Goal: Task Accomplishment & Management: Manage account settings

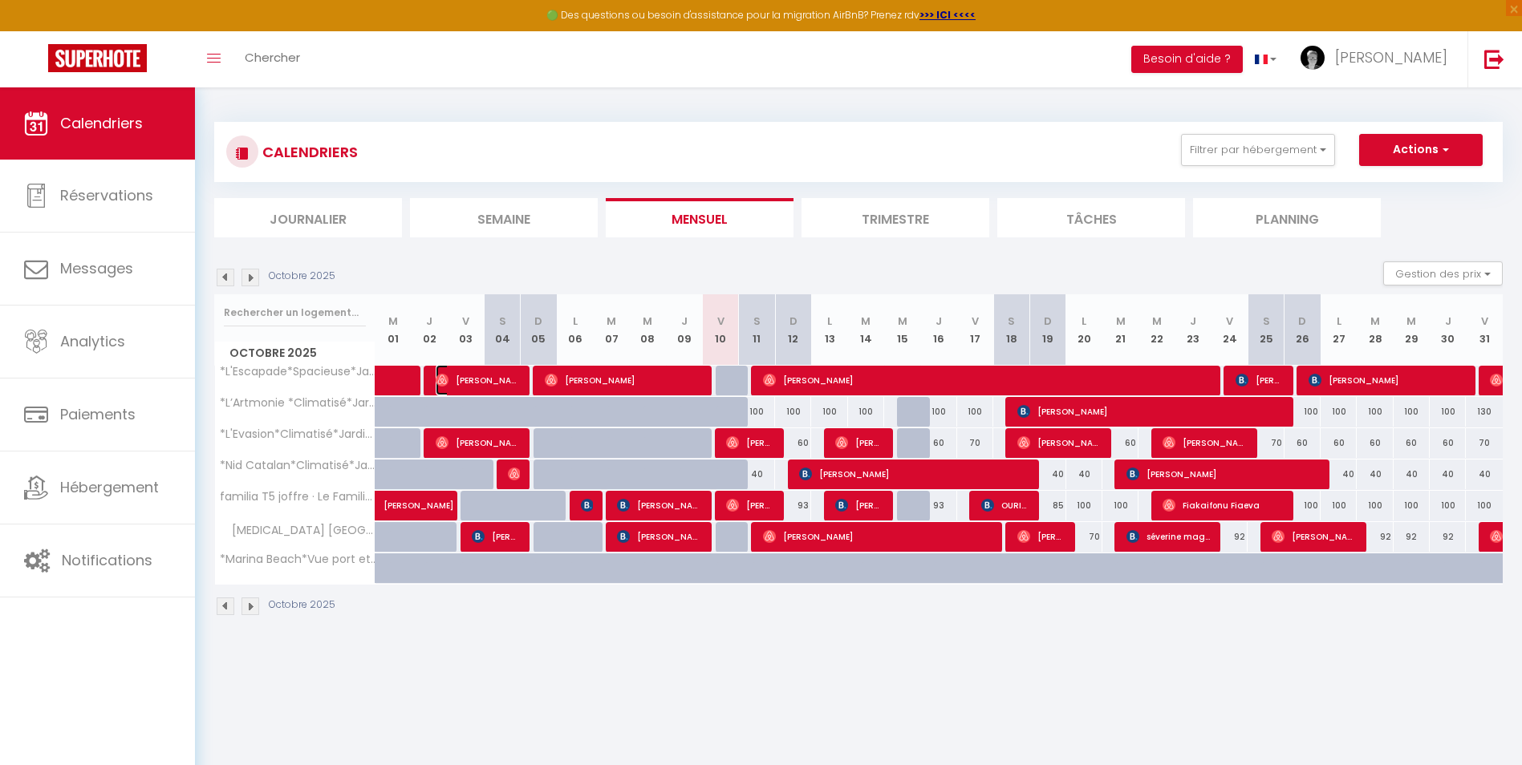
click at [503, 381] on span "[PERSON_NAME]" at bounding box center [478, 380] width 84 height 30
select select "OK"
select select "1"
select select "0"
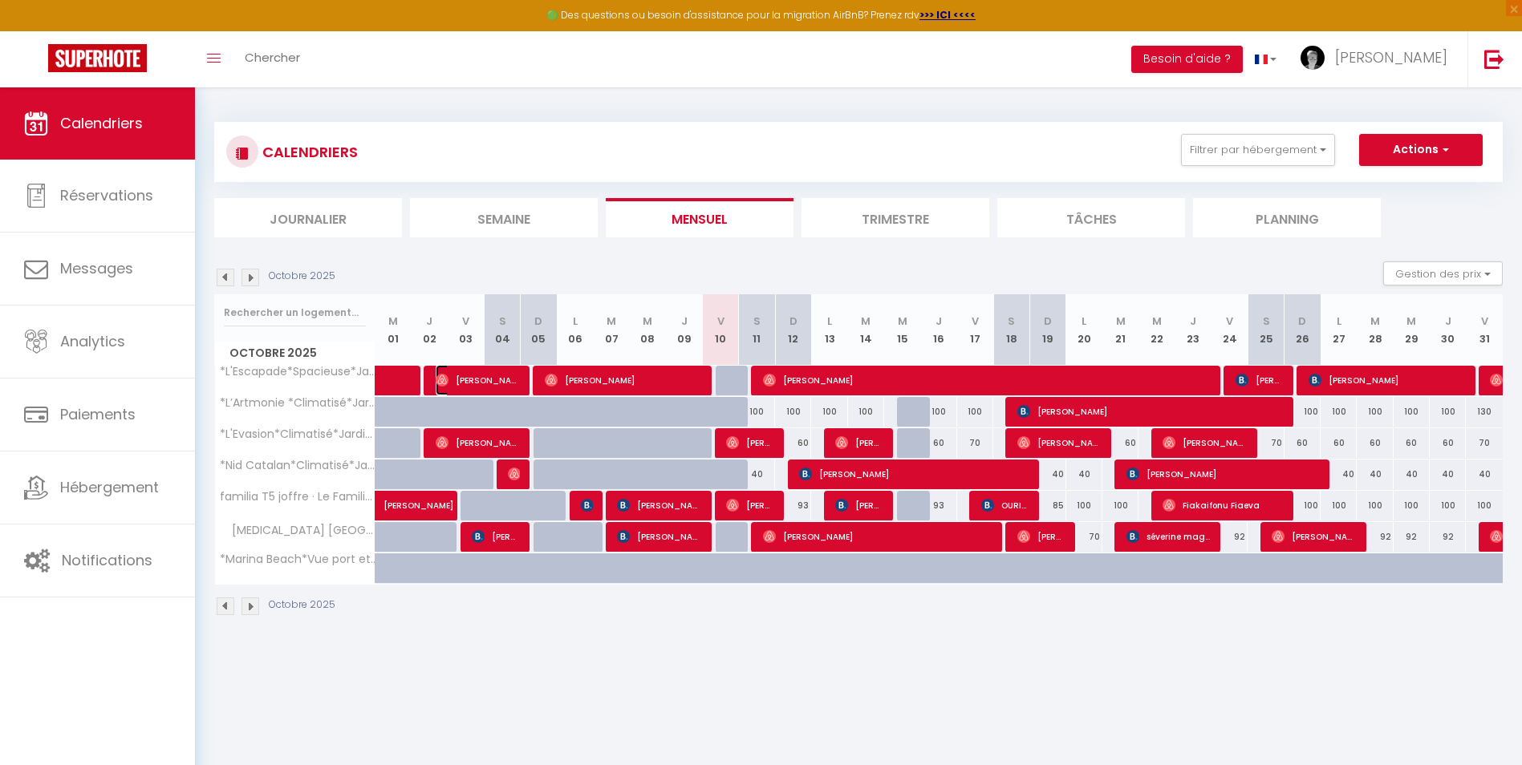
select select "1"
select select
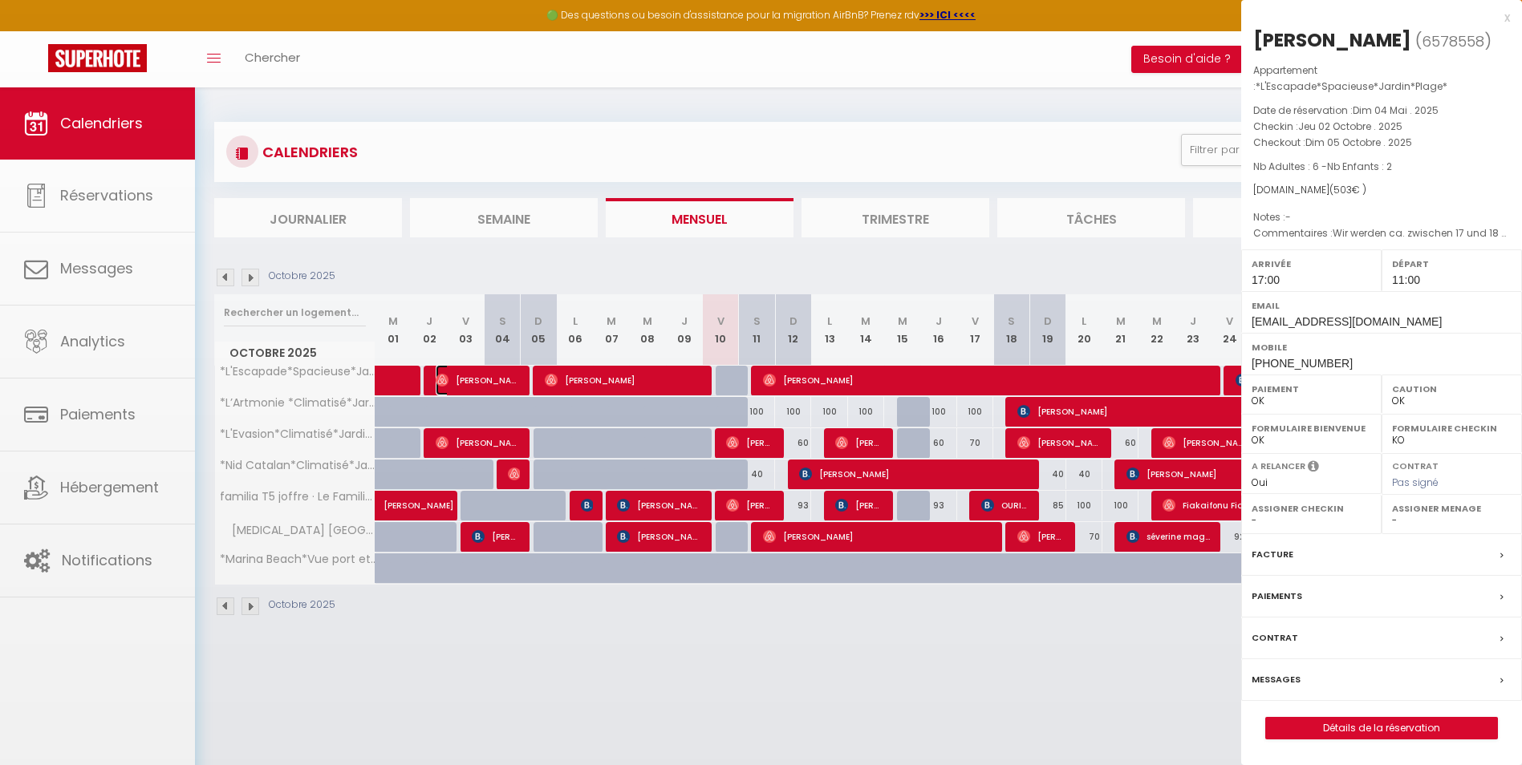
select select "10070"
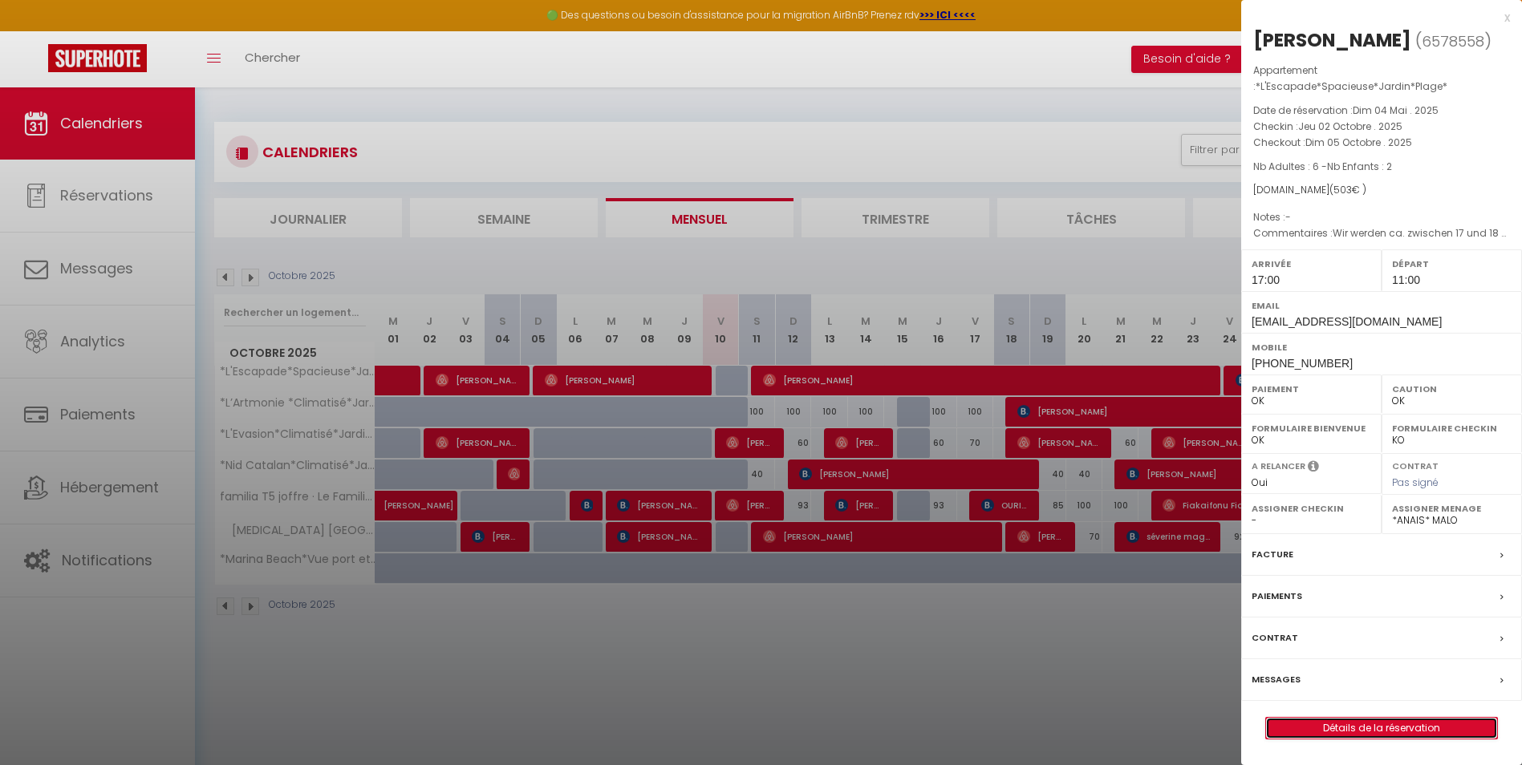
click at [1357, 718] on link "Détails de la réservation" at bounding box center [1381, 728] width 231 height 21
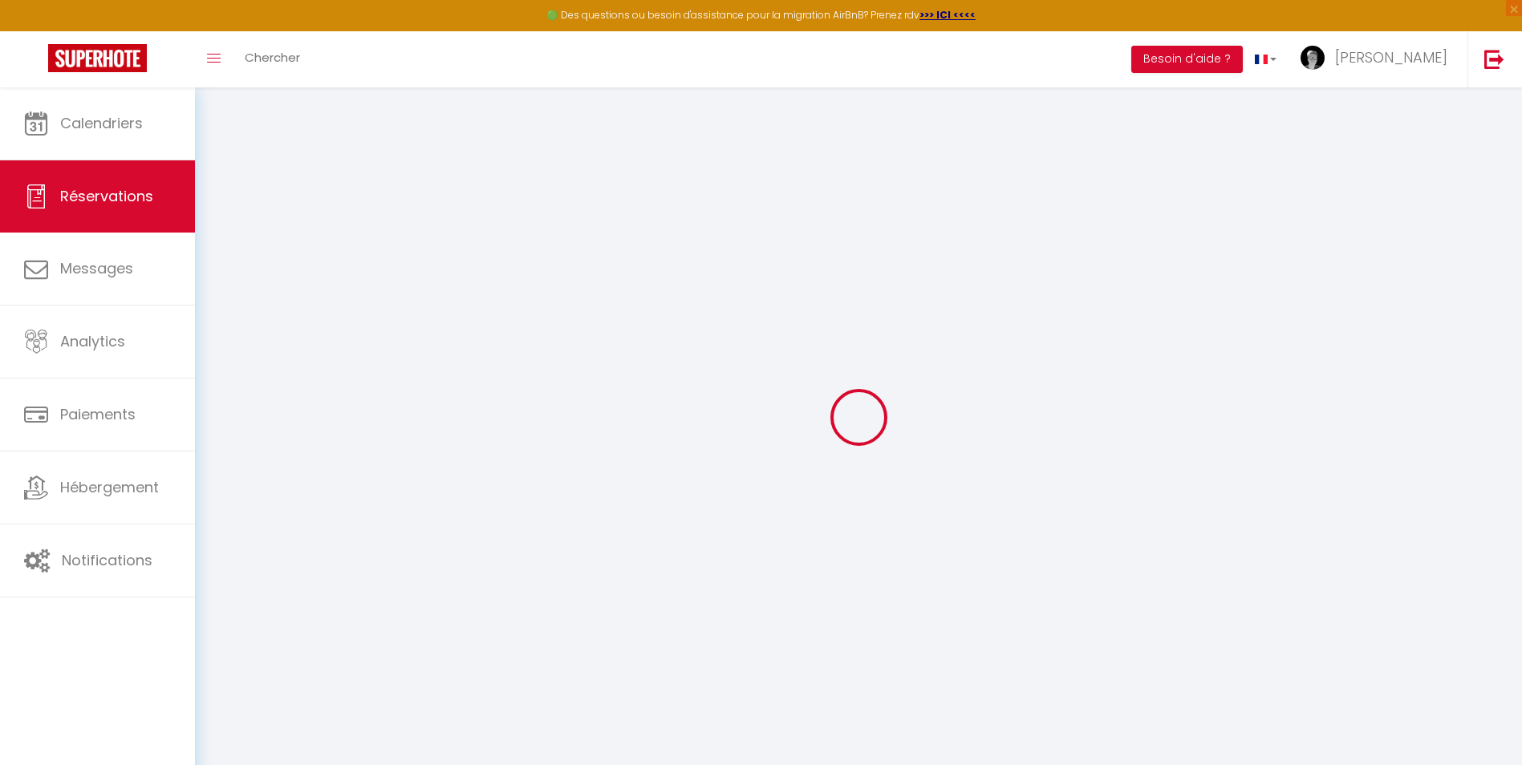
select select
checkbox input "false"
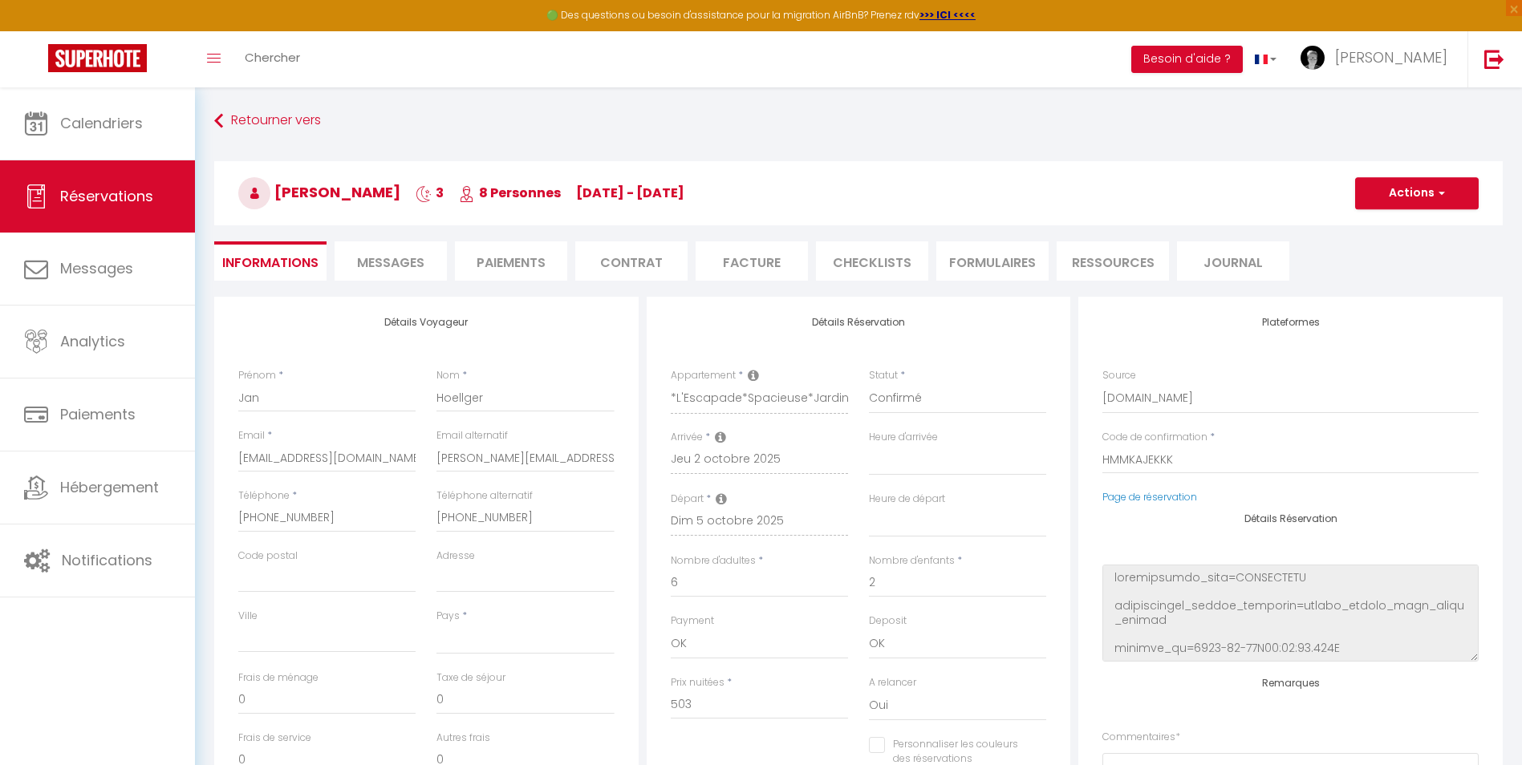
select select
checkbox input "false"
type textarea "Wir werden ca. zwischen 17 und 18 Uhr anreisen und zwischen 10 und 11 Uhr abrei…"
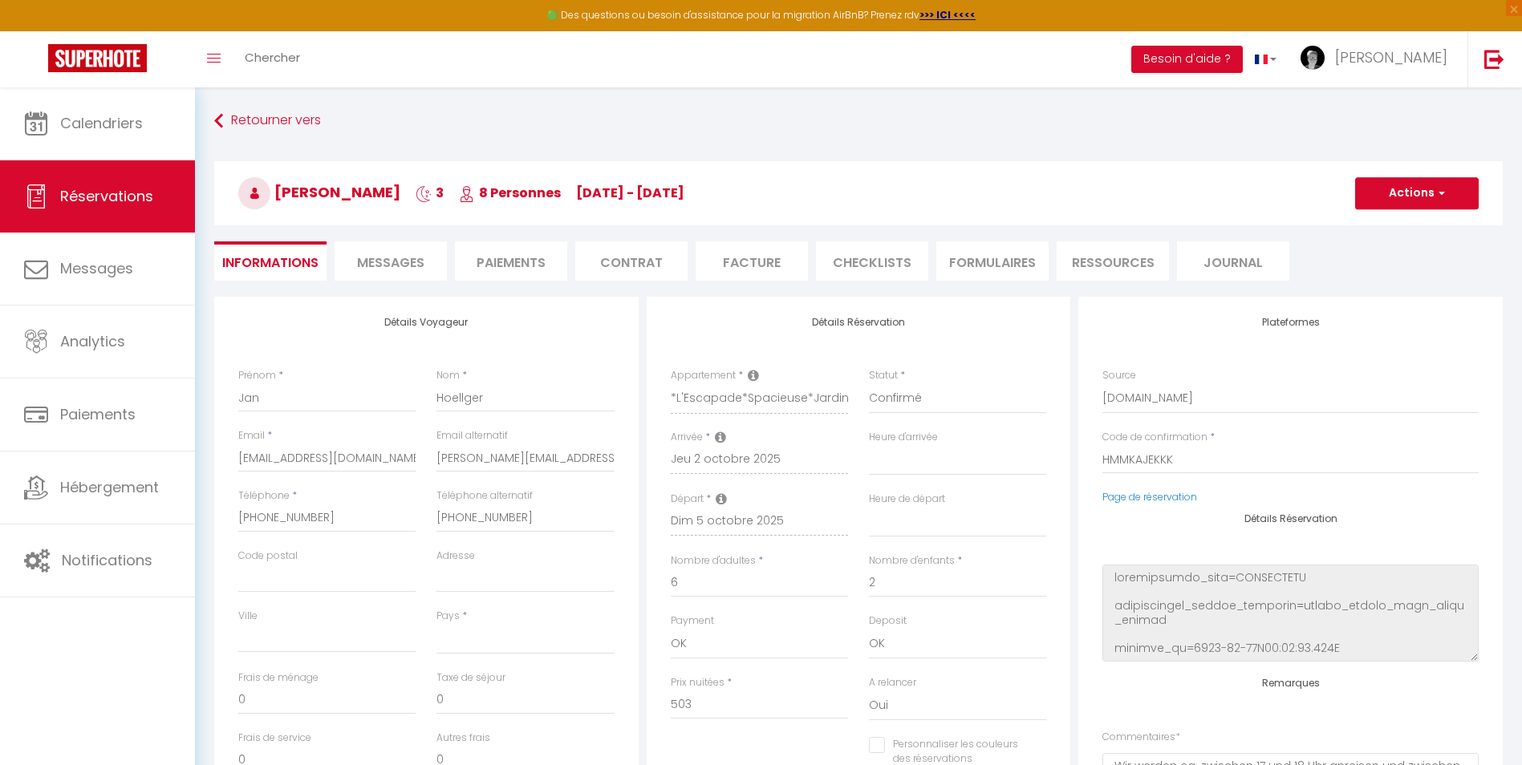
select select
checkbox input "false"
select select
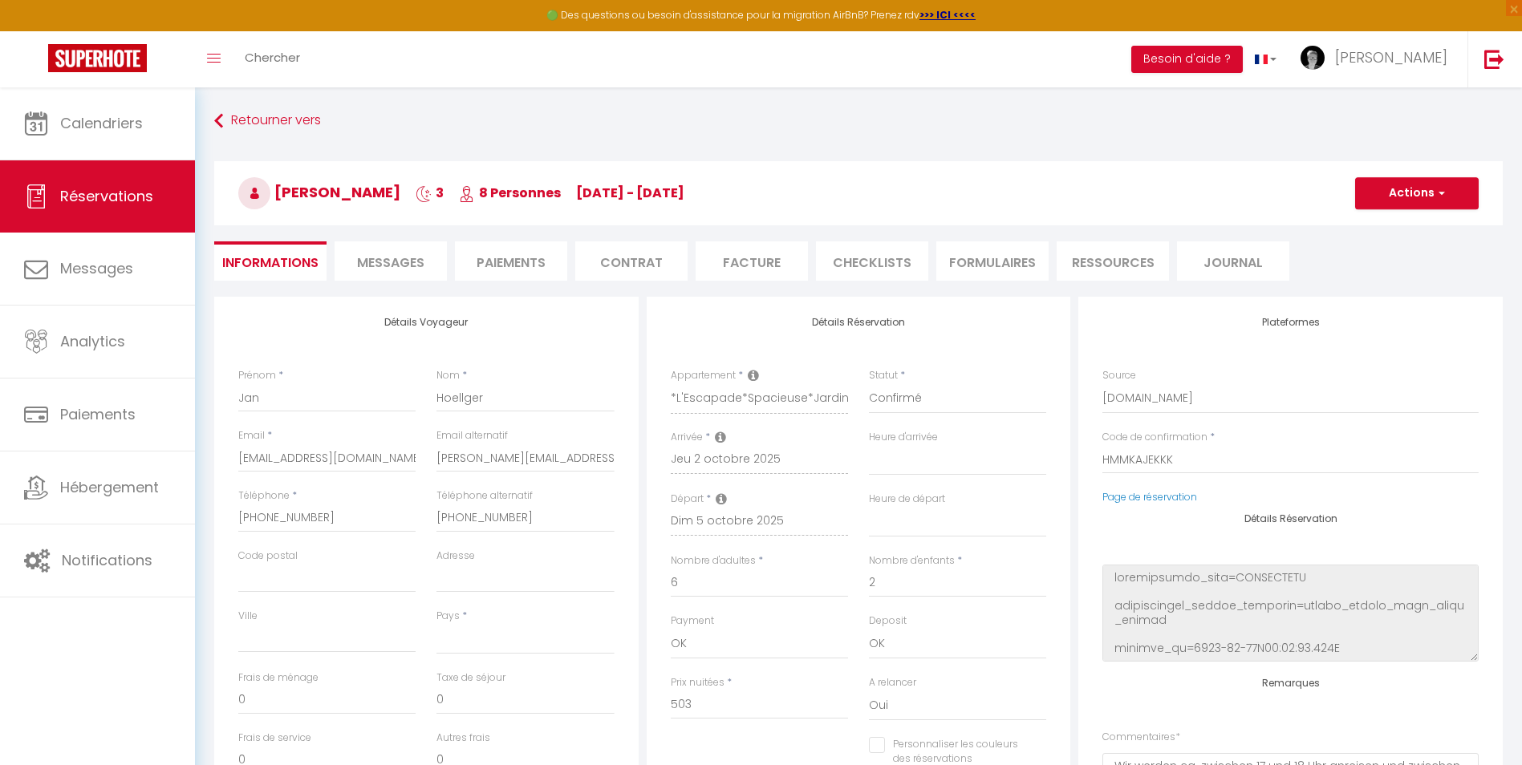
checkbox input "false"
select select "17:00"
select select "11:00"
click at [407, 269] on span "Messages" at bounding box center [390, 262] width 67 height 18
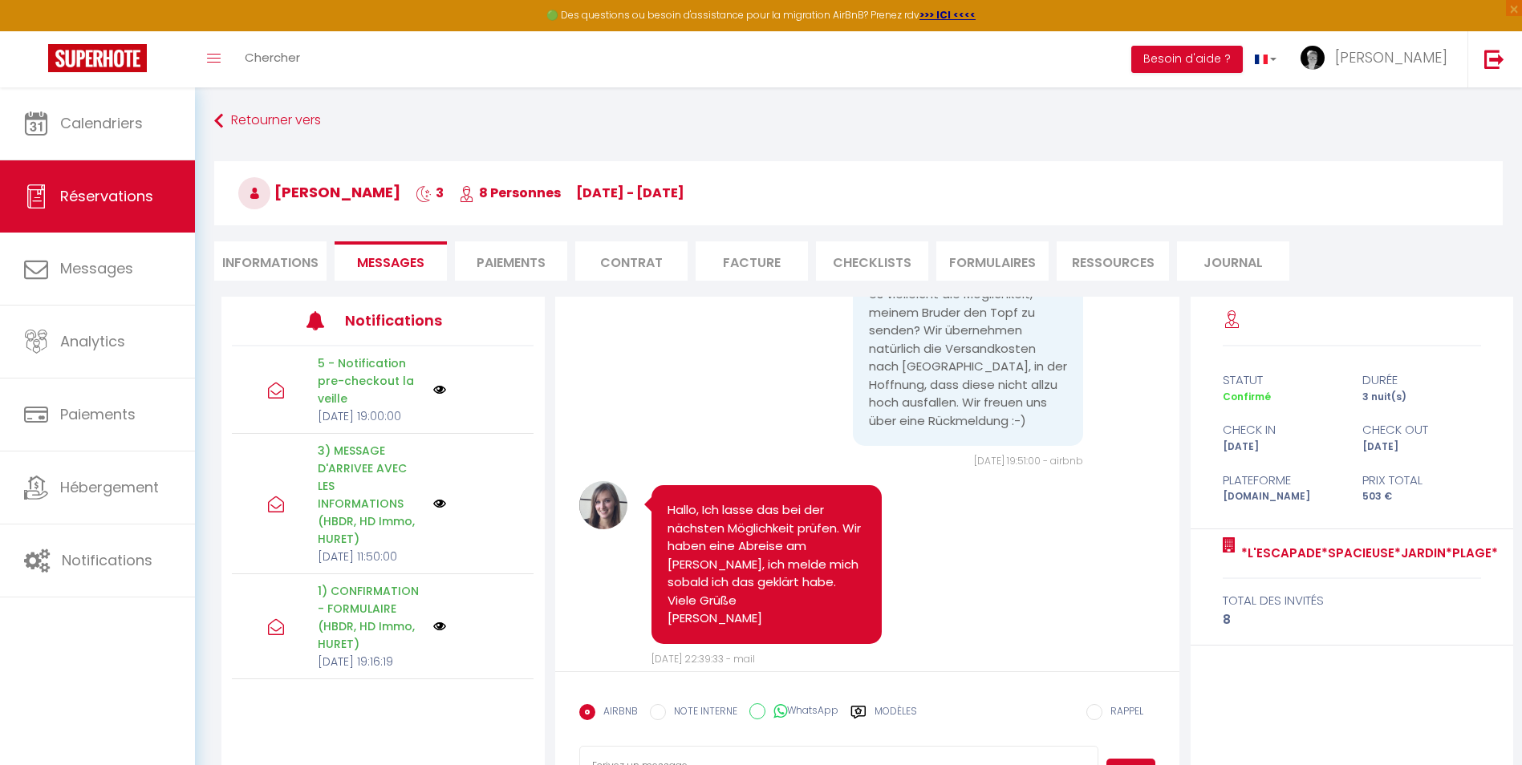
scroll to position [6239, 0]
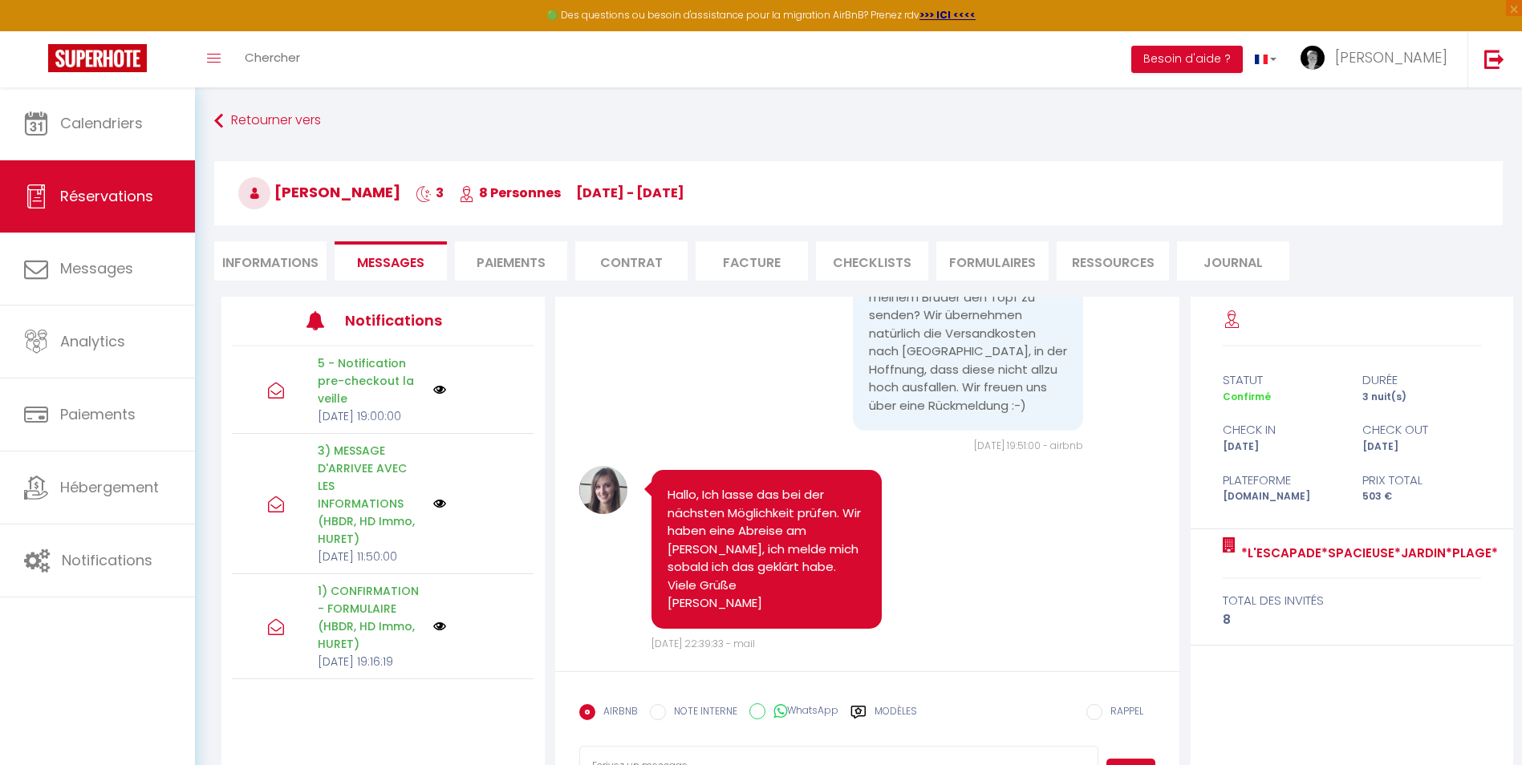
click at [259, 257] on li "Informations" at bounding box center [270, 260] width 112 height 39
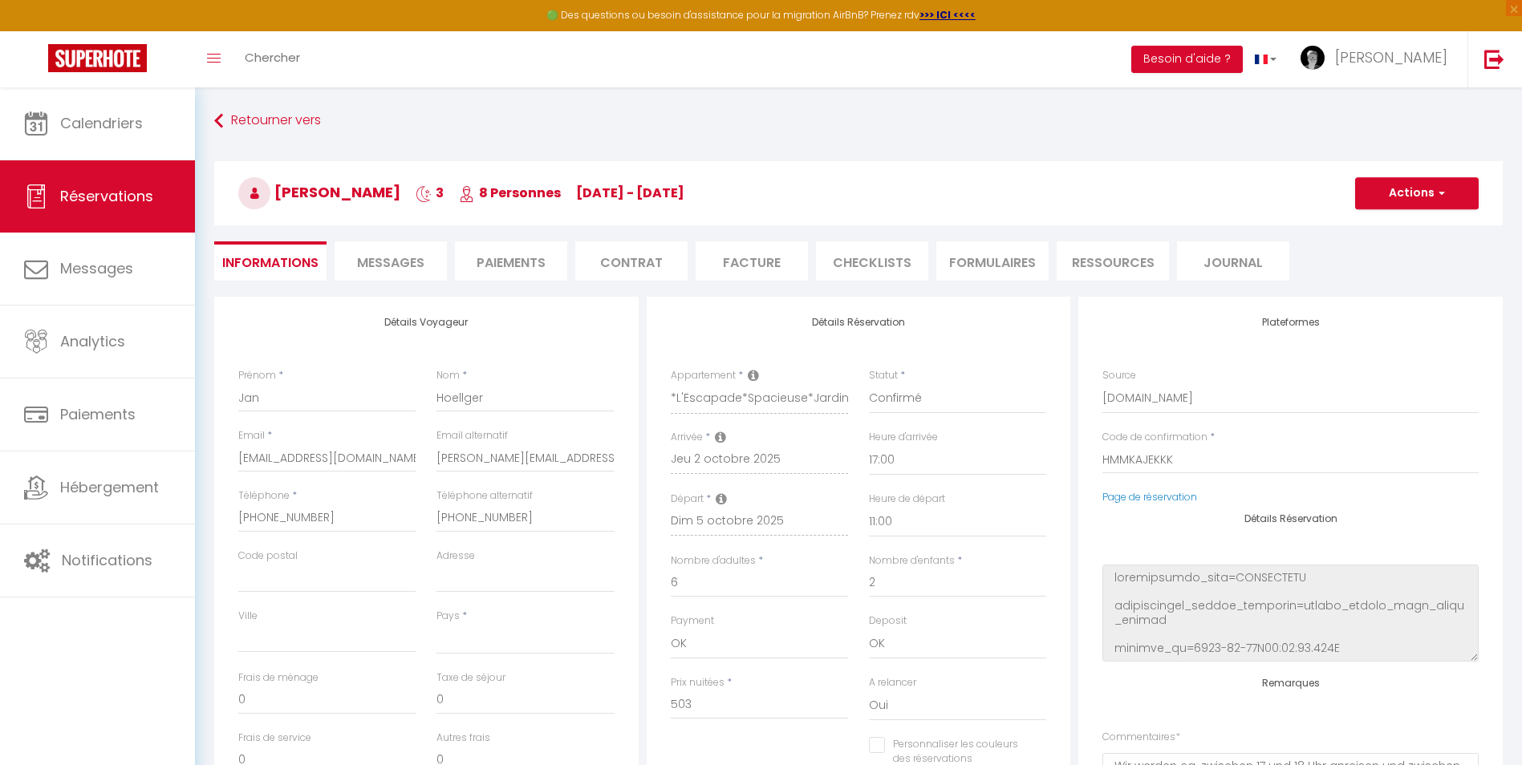
select select
checkbox input "false"
select select
checkbox input "false"
select select
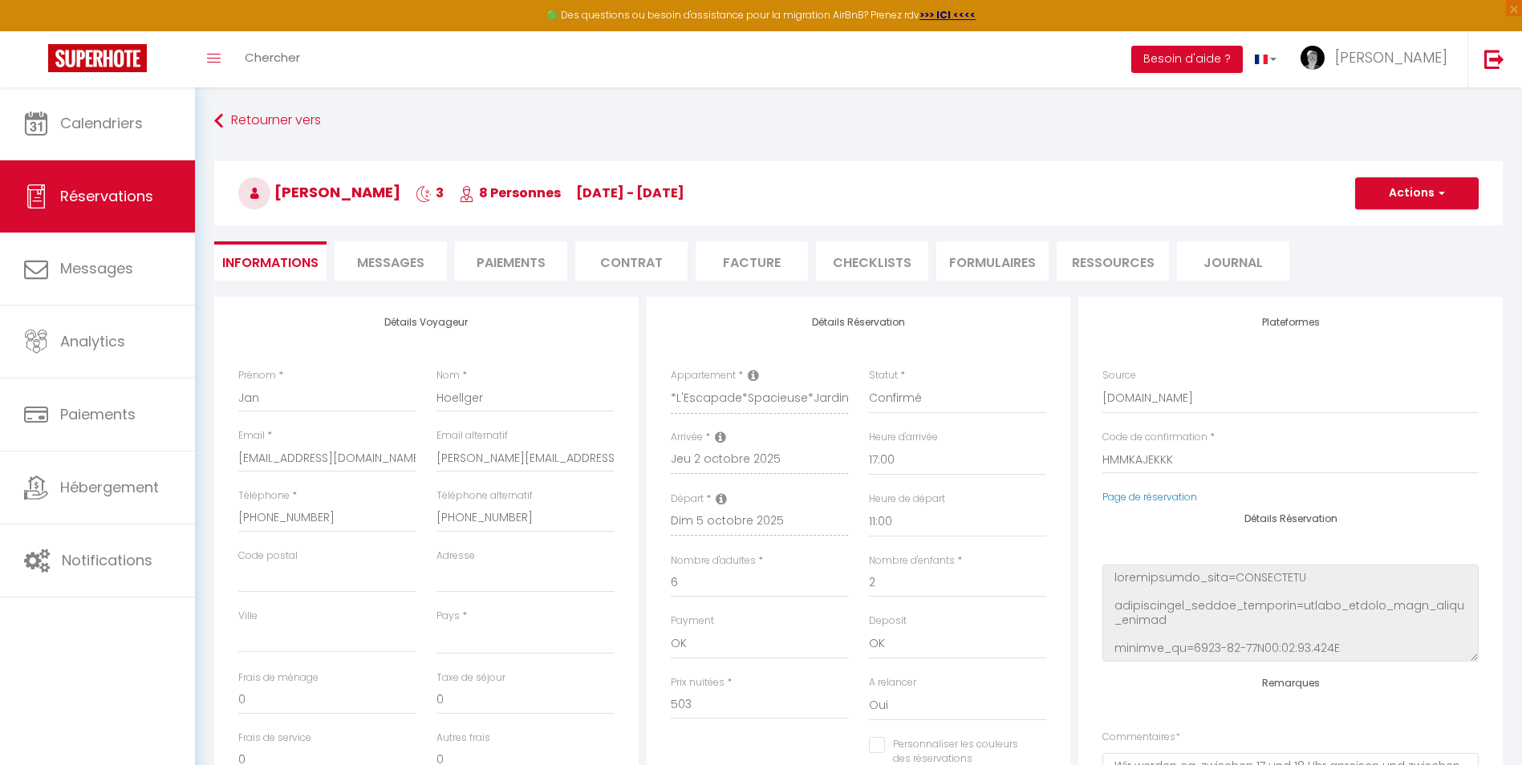
checkbox input "false"
select select
checkbox input "false"
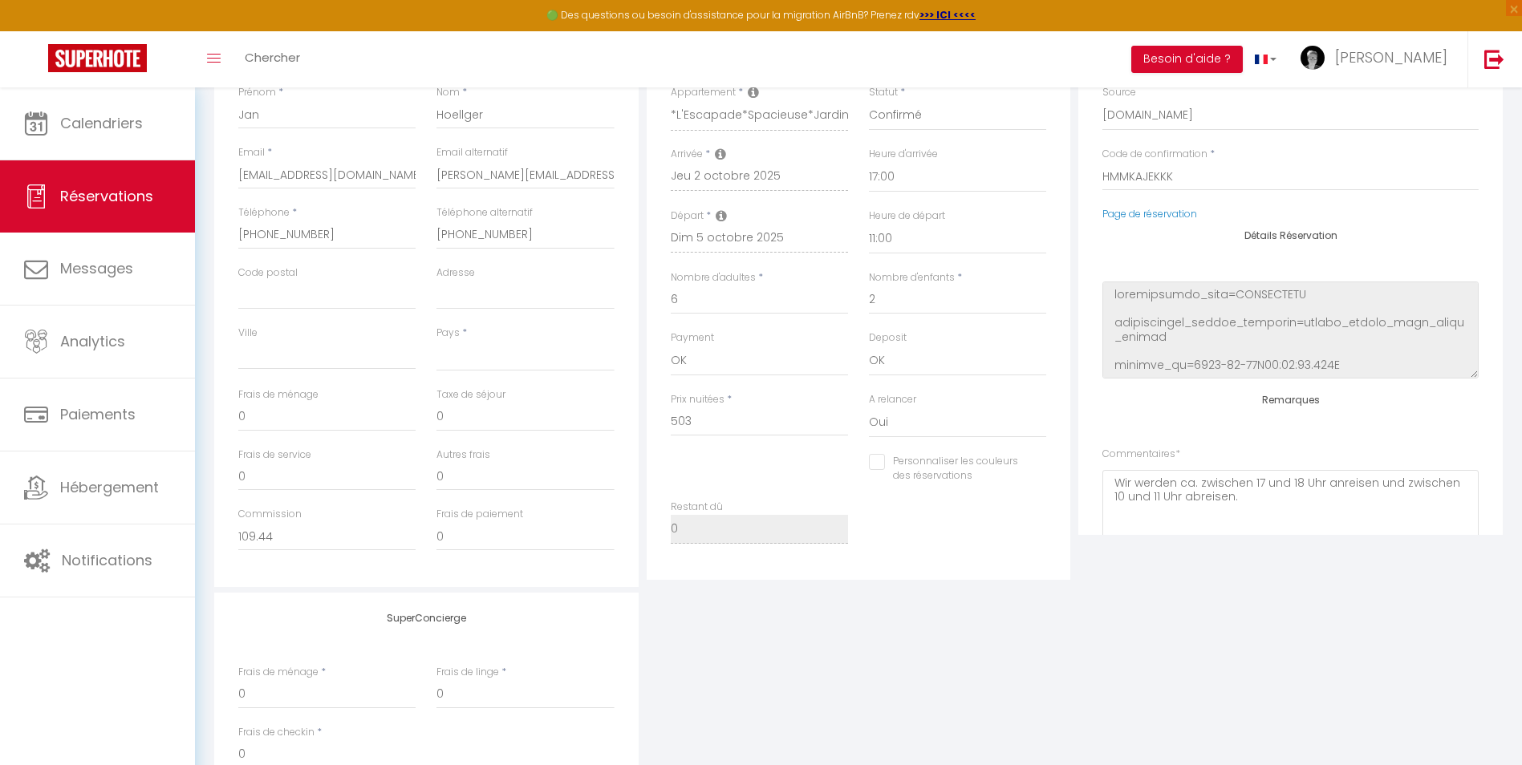
scroll to position [80, 0]
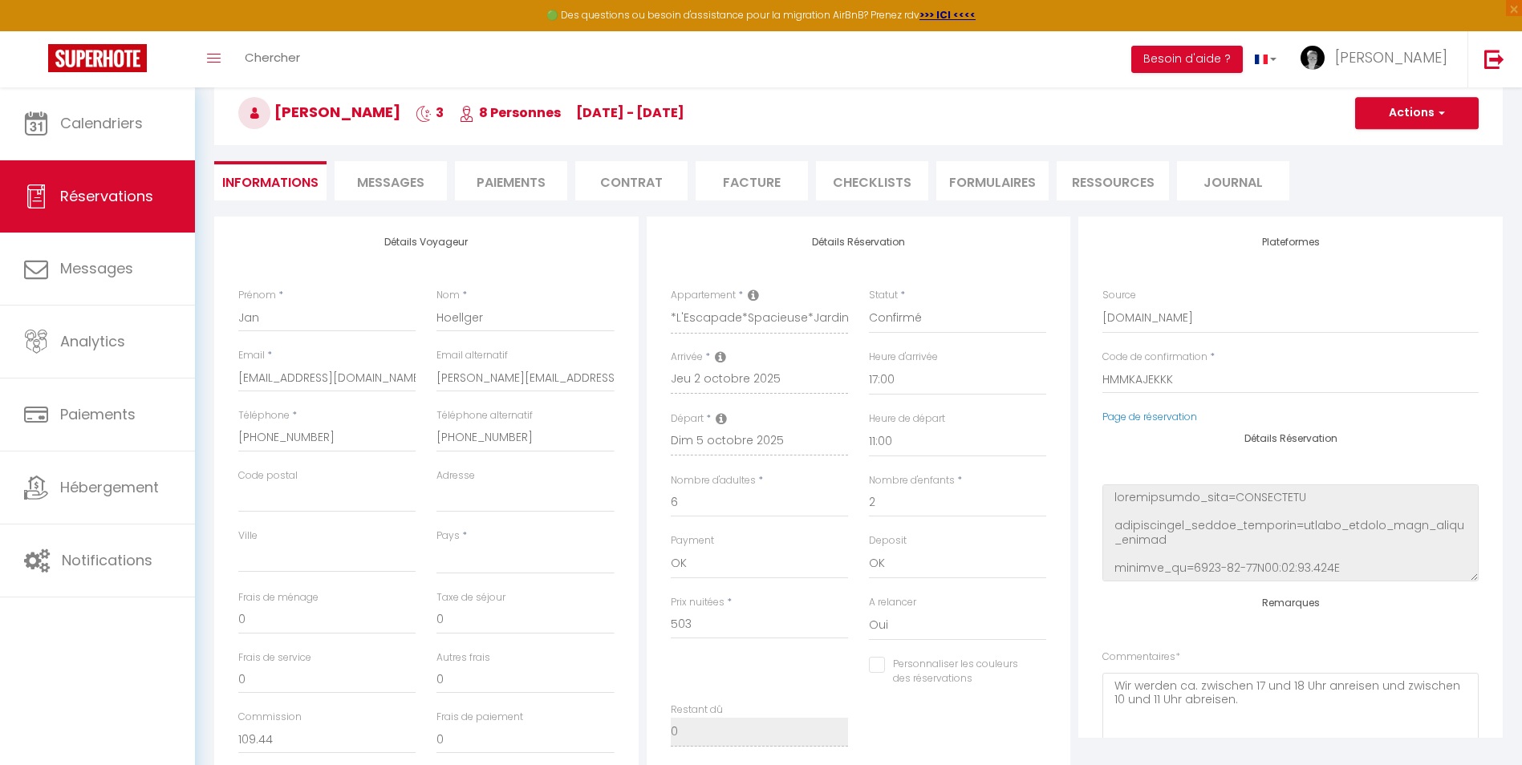
select select
checkbox input "false"
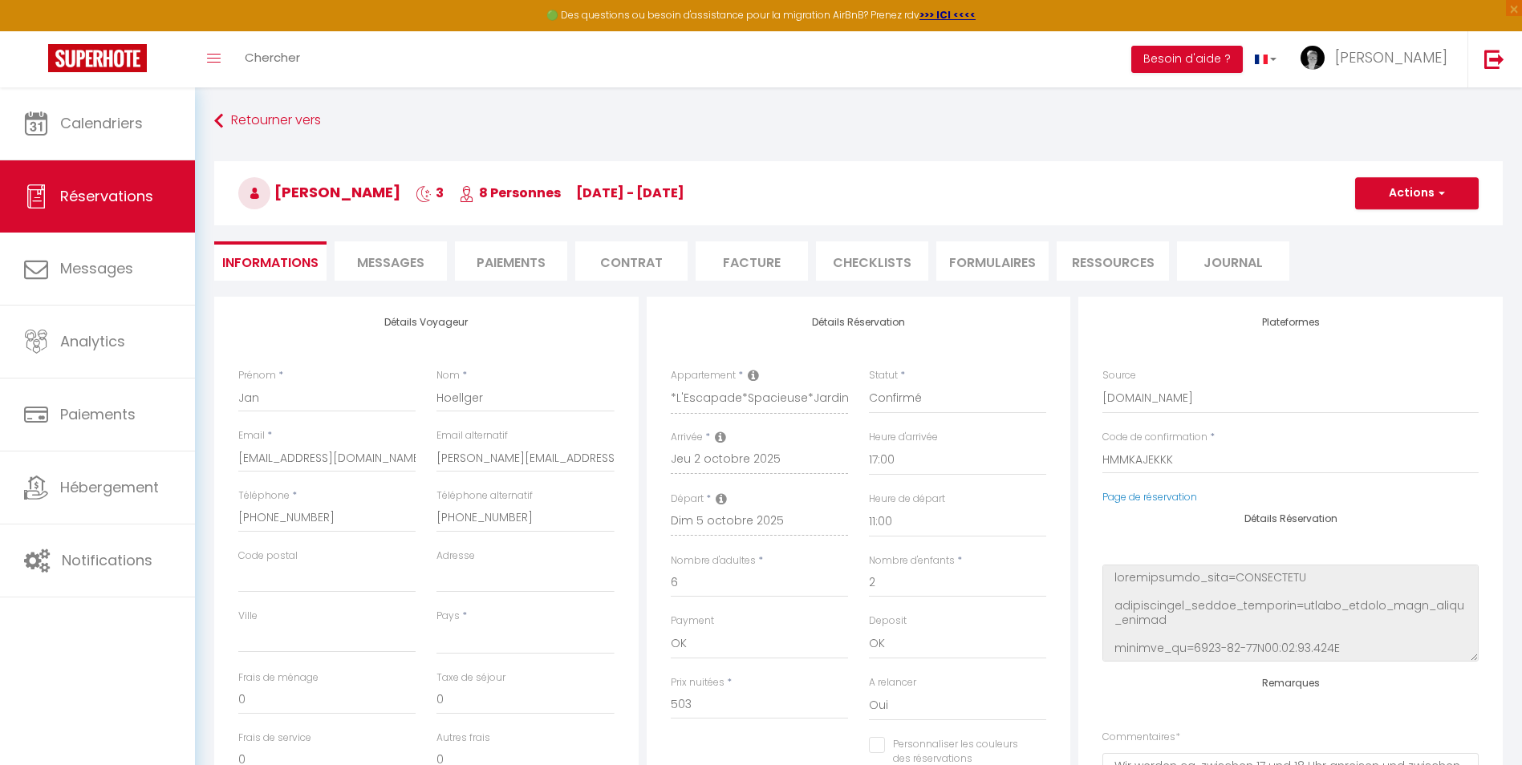
select select
checkbox input "false"
select select
checkbox input "false"
select select
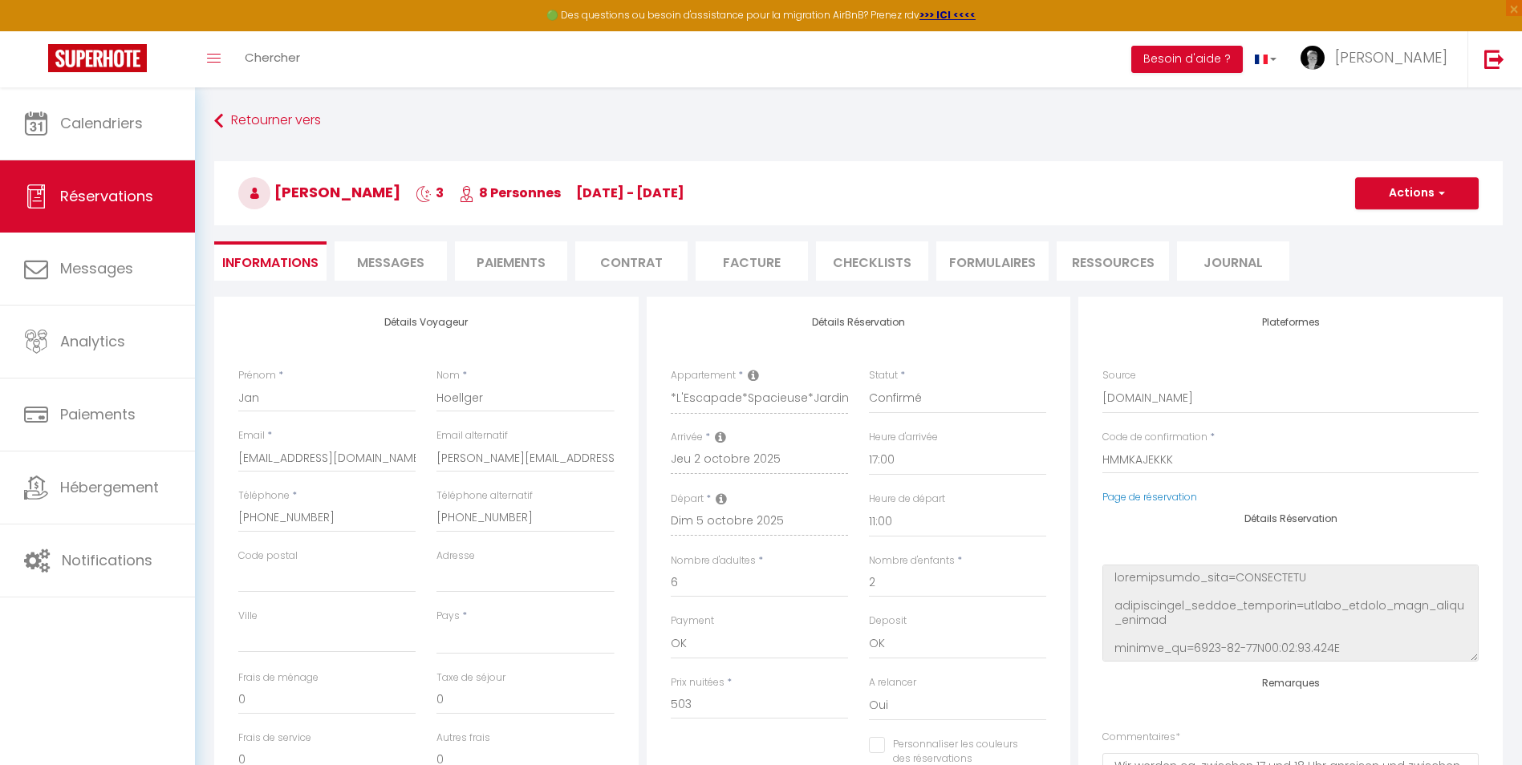
checkbox input "false"
select select
checkbox input "false"
select select
checkbox input "false"
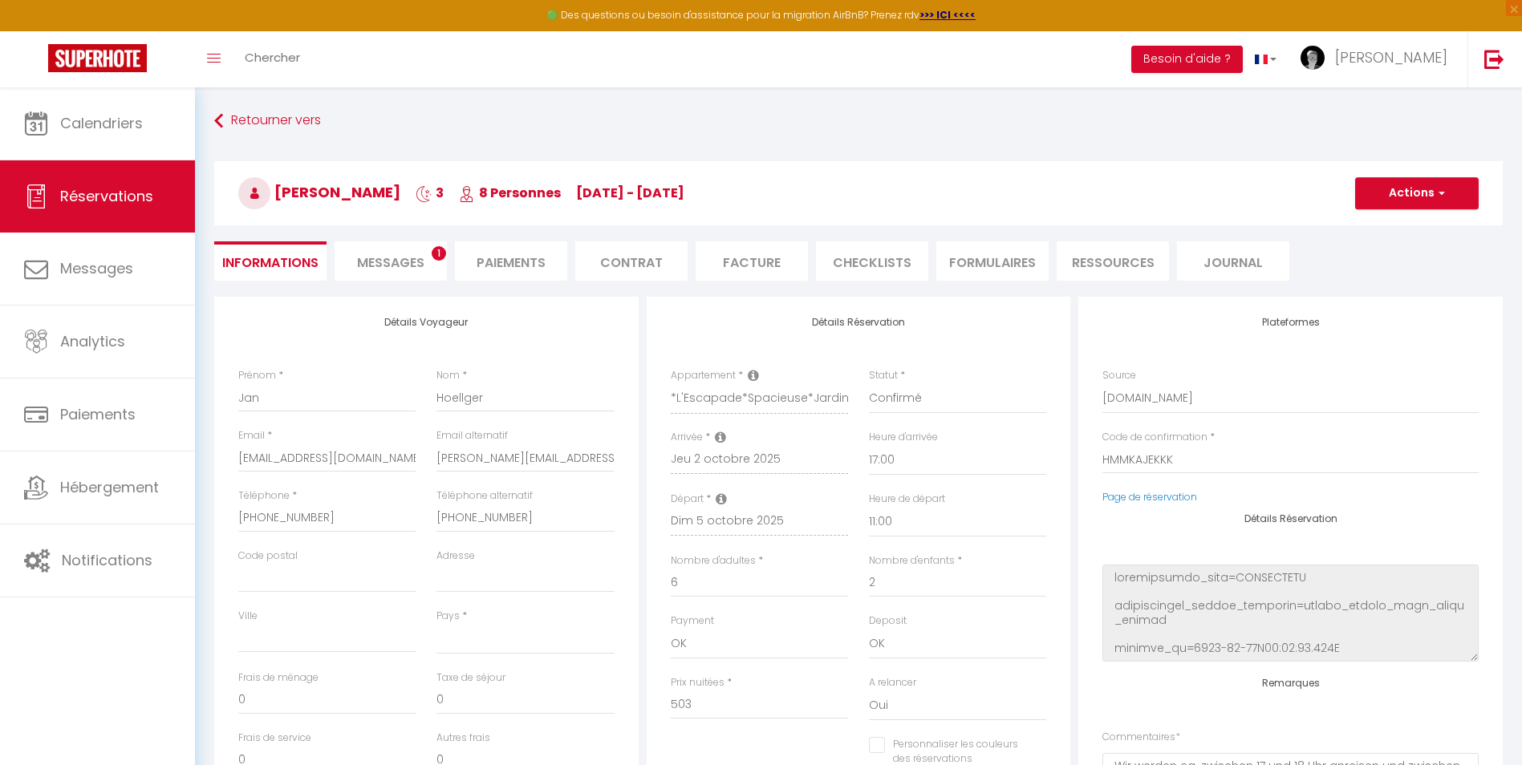
select select
checkbox input "false"
select select
checkbox input "false"
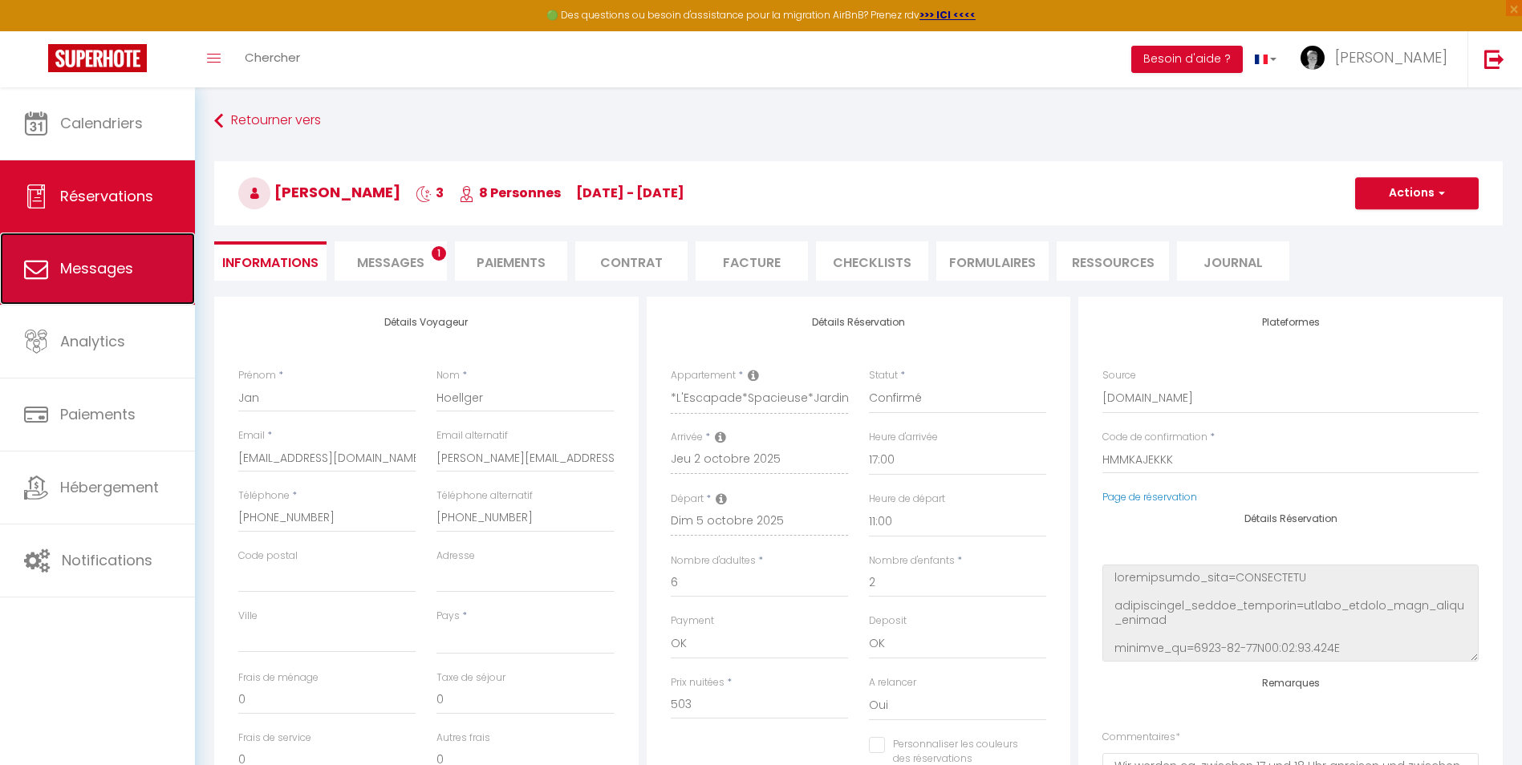
click at [139, 275] on link "Messages" at bounding box center [97, 269] width 195 height 72
select select "message"
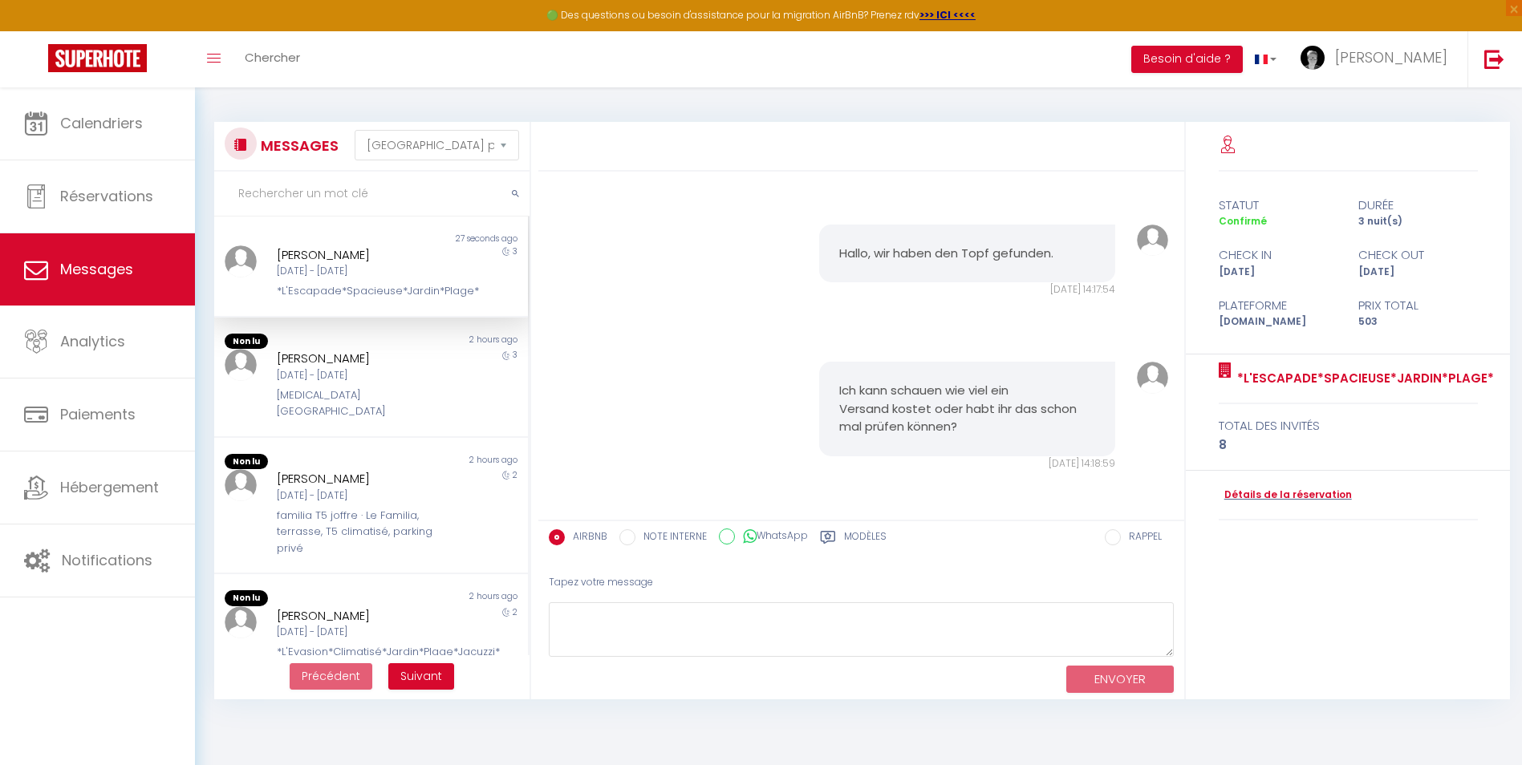
scroll to position [6677, 0]
click at [467, 145] on select "[GEOGRAPHIC_DATA] par date de réservation Trier par date de message" at bounding box center [437, 145] width 164 height 30
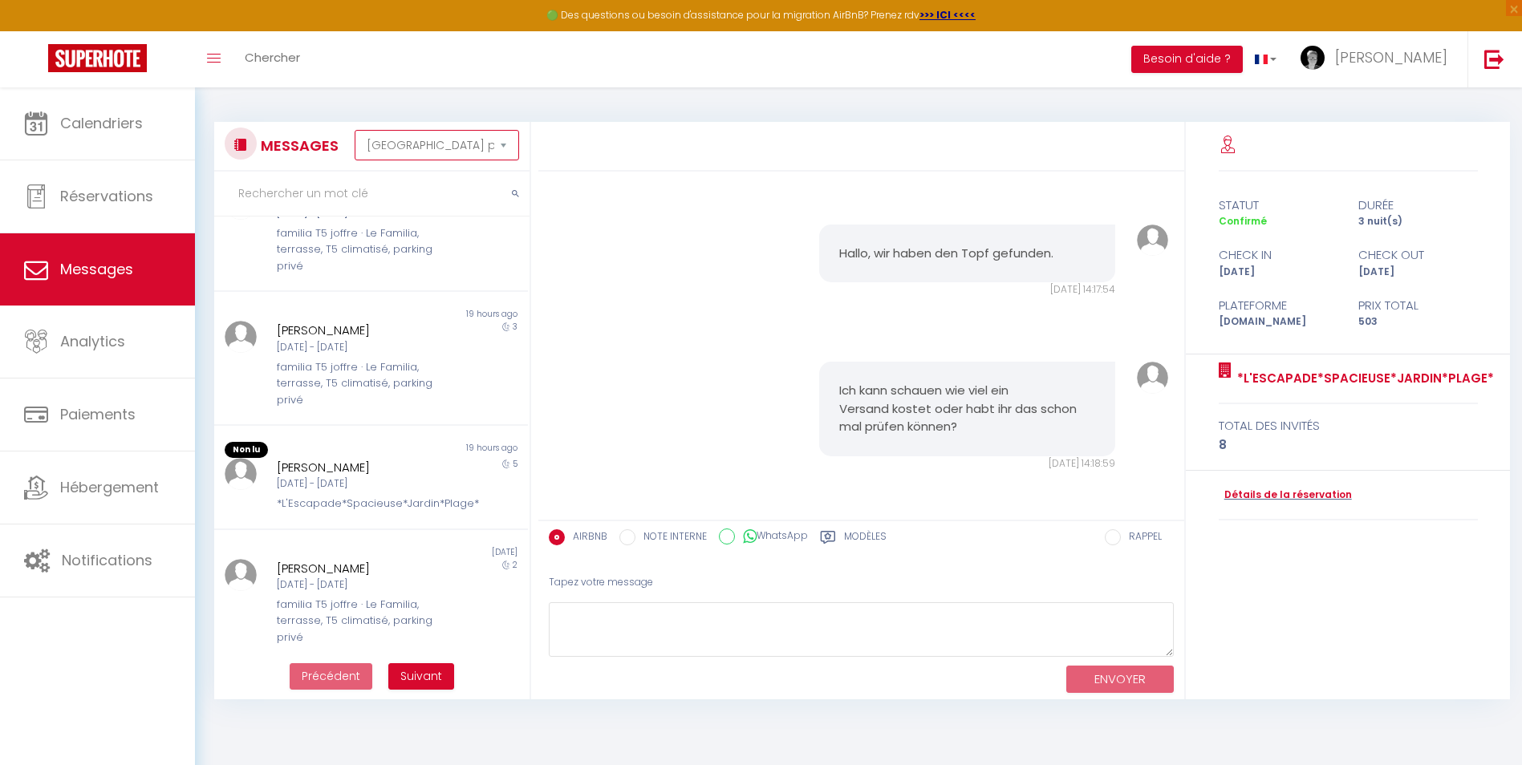
scroll to position [561, 0]
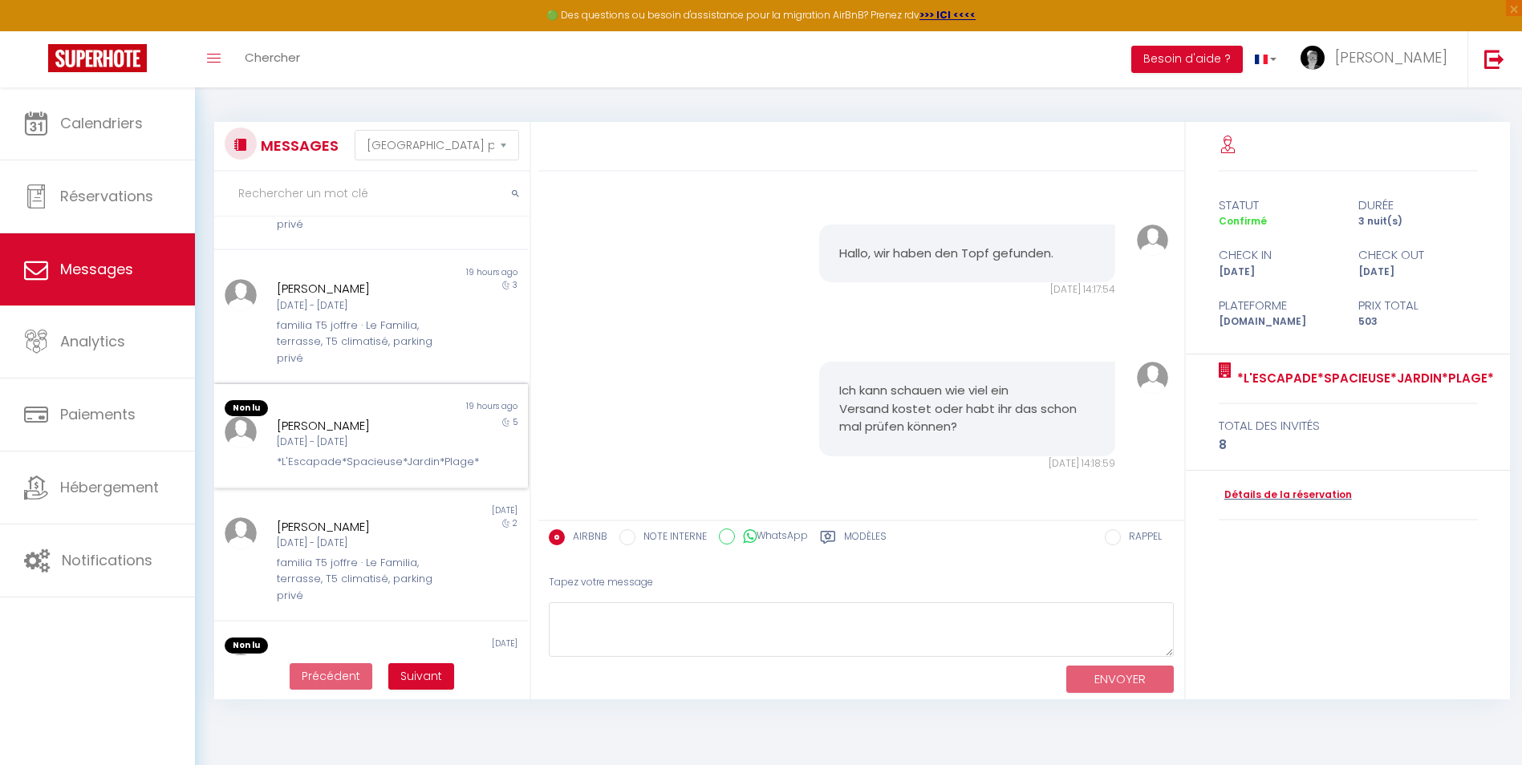
click at [320, 453] on div "[PERSON_NAME] [DATE] - [DATE] *L'Escapade*Spacieuse*Jardin*Plage*" at bounding box center [357, 443] width 183 height 55
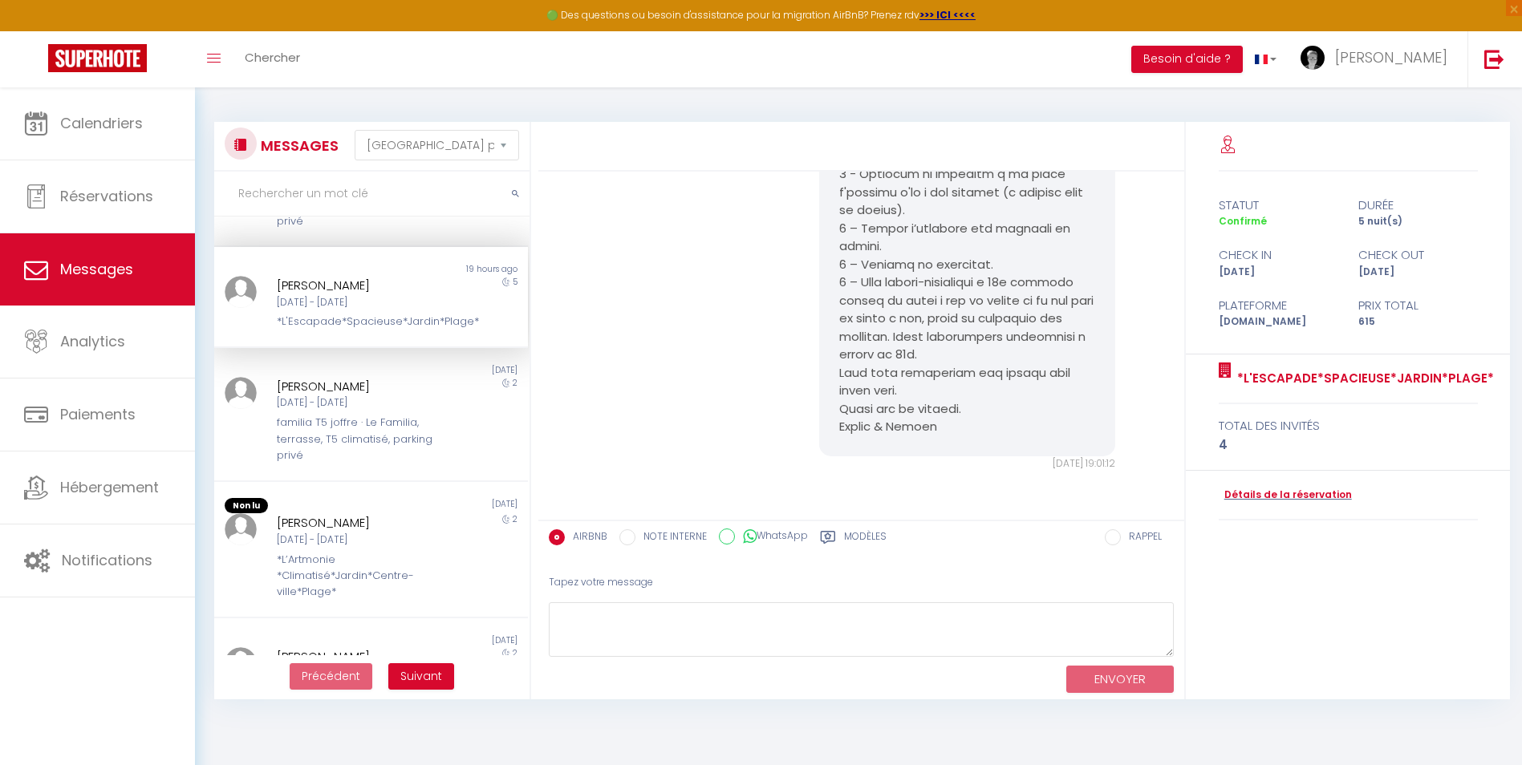
scroll to position [796, 0]
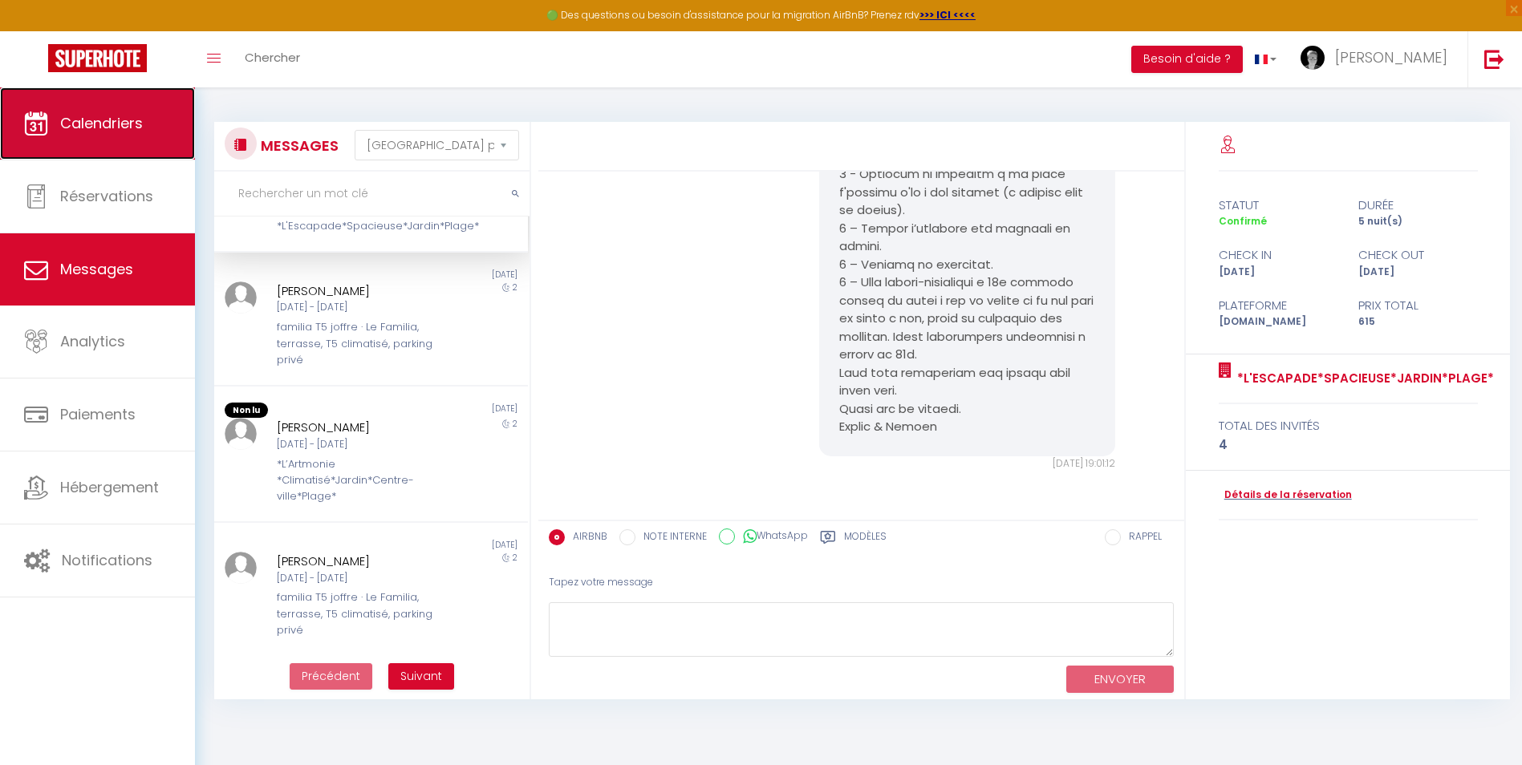
click at [115, 137] on link "Calendriers" at bounding box center [97, 123] width 195 height 72
